Goal: Find specific page/section: Find specific page/section

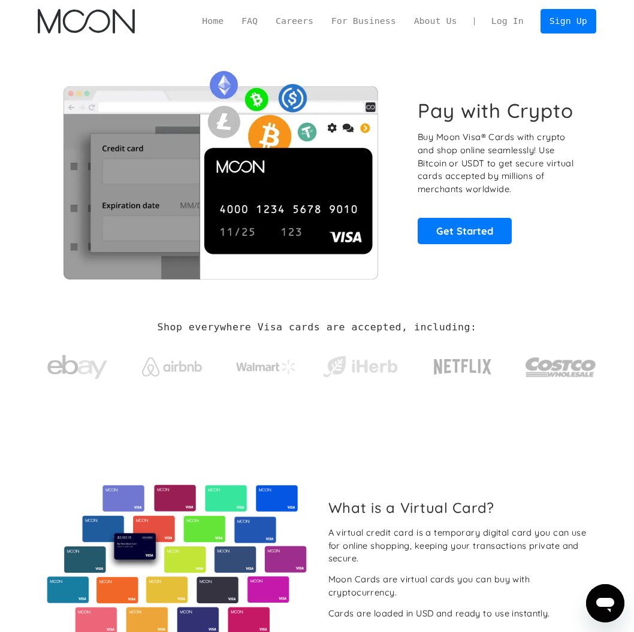
click at [505, 23] on link "Log In" at bounding box center [507, 21] width 50 height 23
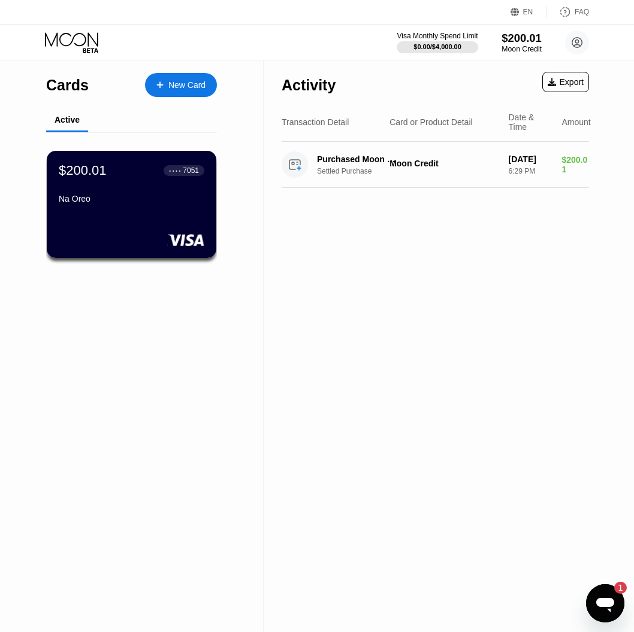
click at [531, 37] on div "$200.01" at bounding box center [521, 38] width 40 height 13
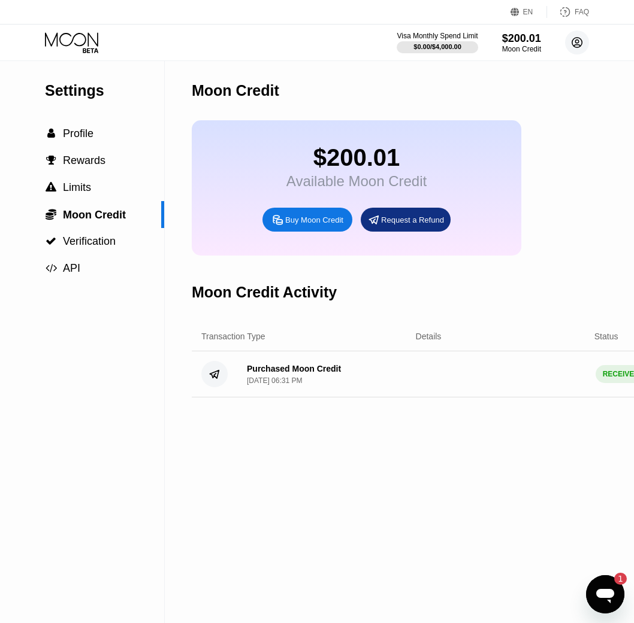
click at [574, 42] on circle at bounding box center [577, 43] width 24 height 24
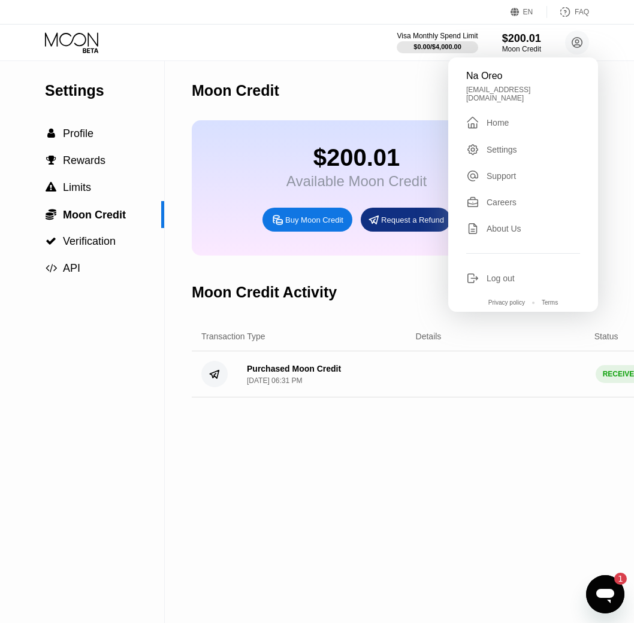
click at [502, 120] on div "Home" at bounding box center [497, 123] width 22 height 10
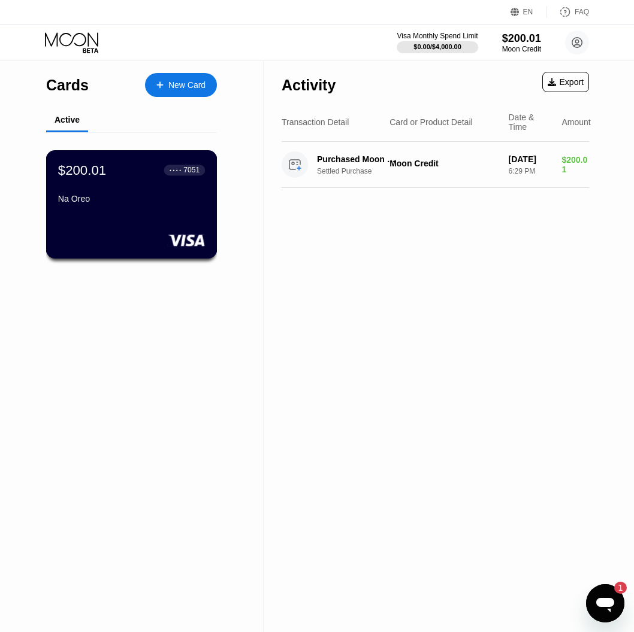
click at [173, 201] on div "Na Oreo" at bounding box center [131, 199] width 147 height 10
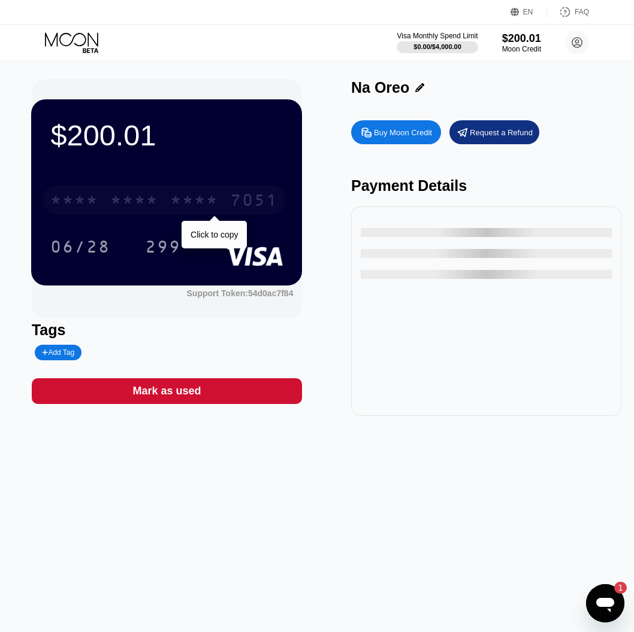
click at [177, 201] on div "* * * *" at bounding box center [194, 201] width 48 height 19
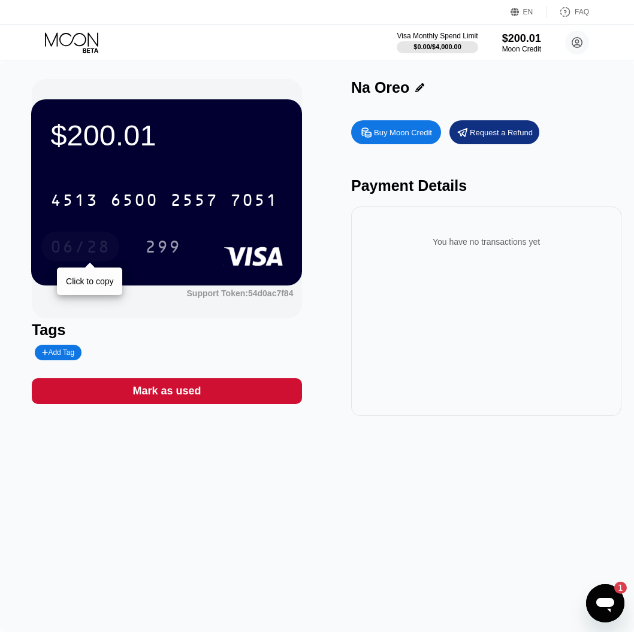
click at [72, 244] on div "06/28" at bounding box center [80, 248] width 60 height 19
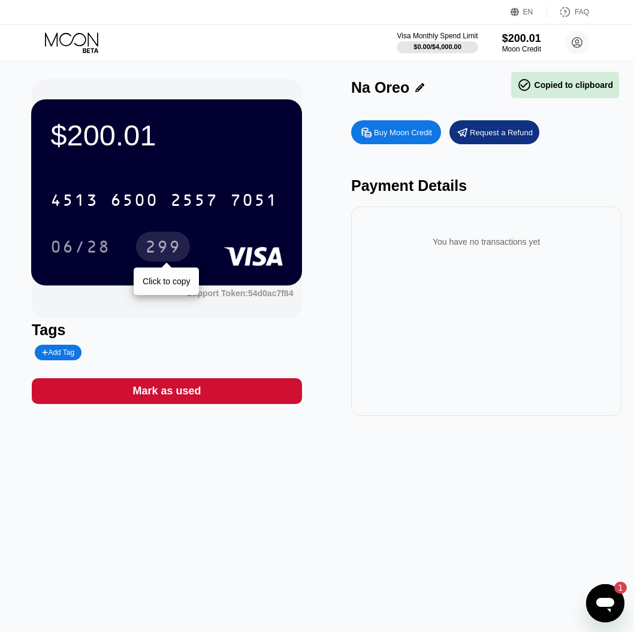
click at [151, 245] on div "299" at bounding box center [163, 248] width 36 height 19
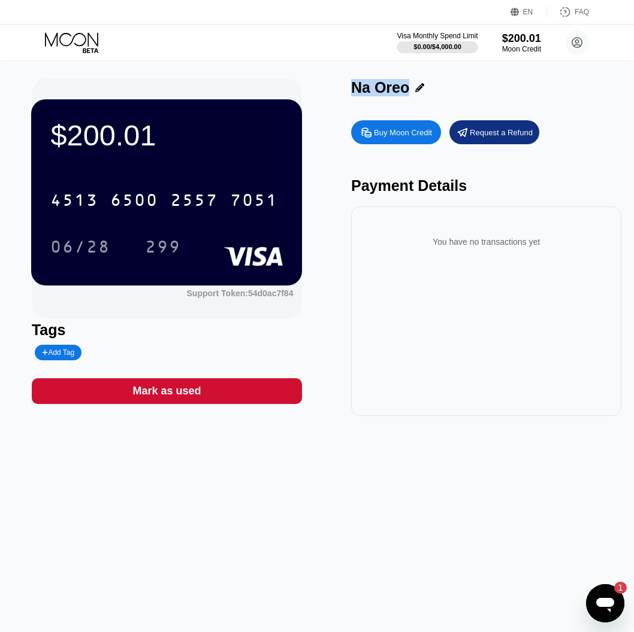
drag, startPoint x: 404, startPoint y: 86, endPoint x: 353, endPoint y: 93, distance: 51.9
click at [353, 93] on div "Na Oreo" at bounding box center [380, 87] width 58 height 17
copy div "Na Oreo"
